Goal: Information Seeking & Learning: Learn about a topic

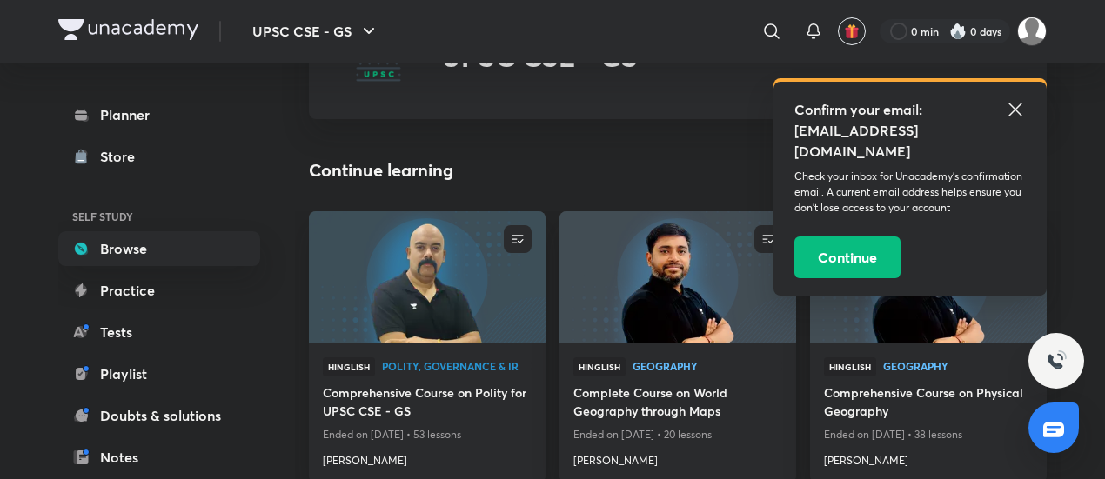
scroll to position [104, 0]
click at [436, 323] on img at bounding box center [426, 276] width 241 height 135
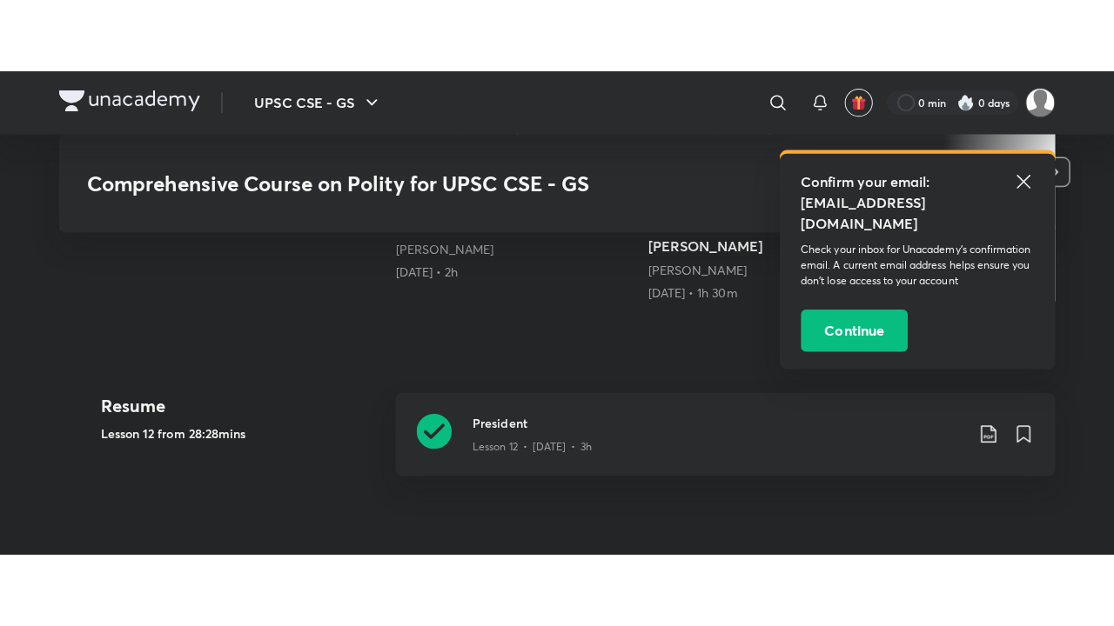
scroll to position [696, 0]
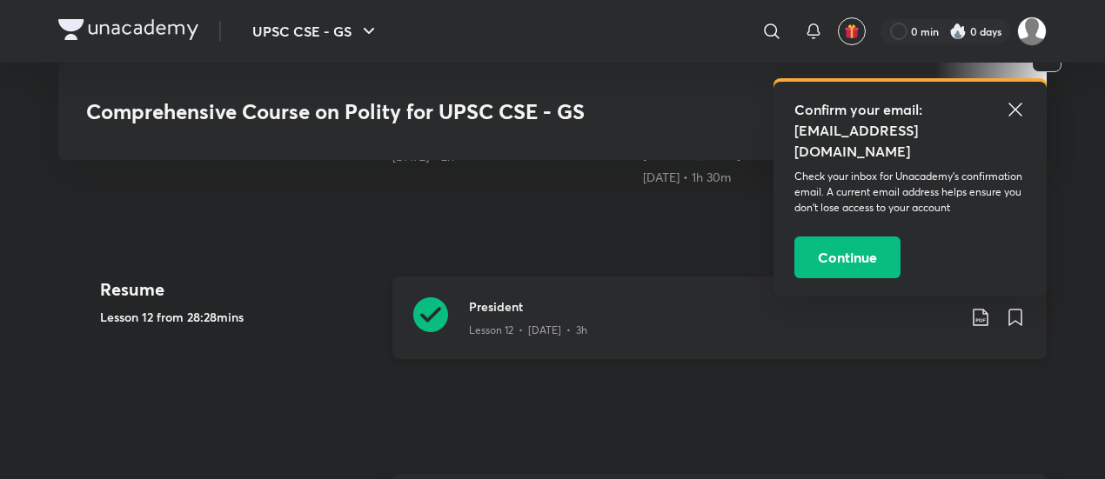
drag, startPoint x: 0, startPoint y: 0, endPoint x: 436, endPoint y: 323, distance: 542.4
click at [436, 323] on icon at bounding box center [430, 315] width 35 height 35
